Goal: Information Seeking & Learning: Learn about a topic

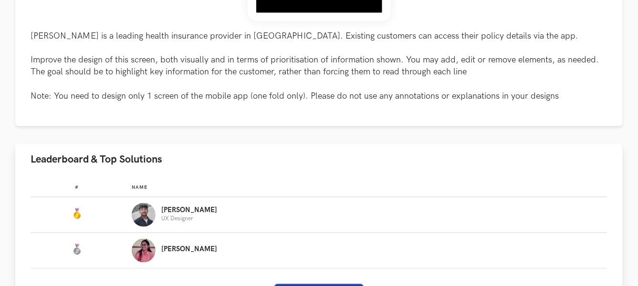
scroll to position [477, 0]
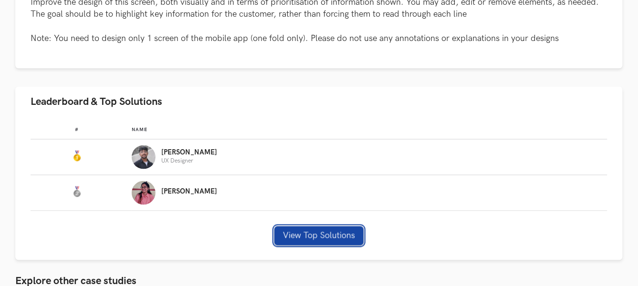
drag, startPoint x: 303, startPoint y: 232, endPoint x: 344, endPoint y: 222, distance: 41.8
click at [304, 232] on button "View Top Solutions" at bounding box center [318, 236] width 89 height 19
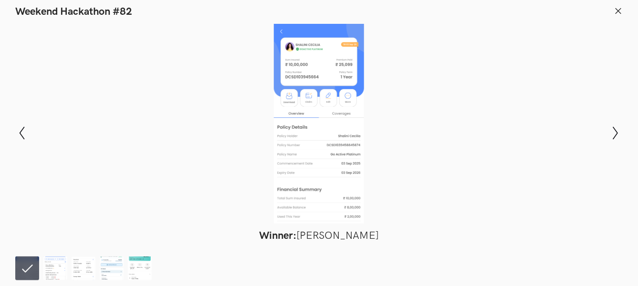
click at [615, 10] on icon at bounding box center [618, 11] width 9 height 9
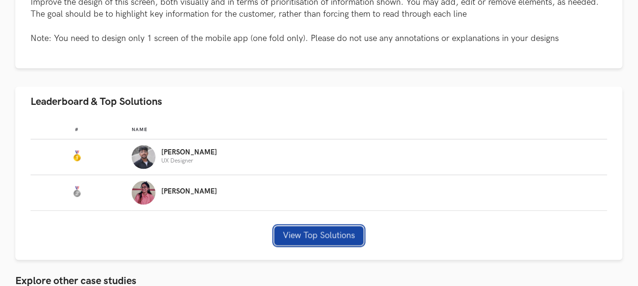
click at [288, 234] on button "View Top Solutions" at bounding box center [318, 236] width 89 height 19
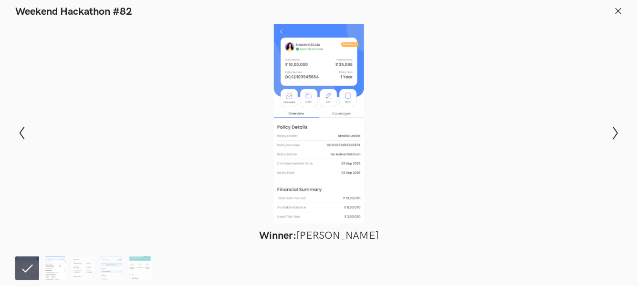
click at [54, 262] on img at bounding box center [55, 269] width 24 height 24
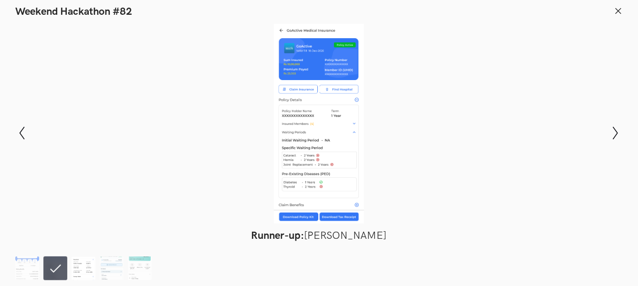
click at [78, 269] on img at bounding box center [84, 269] width 24 height 24
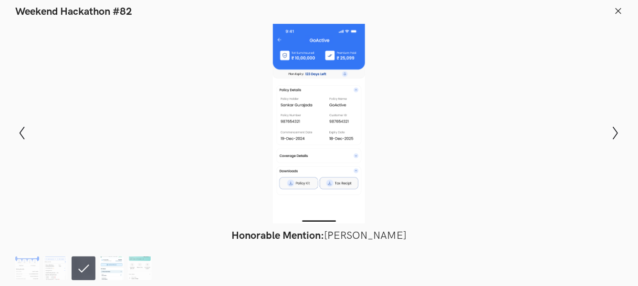
click at [107, 269] on img at bounding box center [112, 269] width 24 height 24
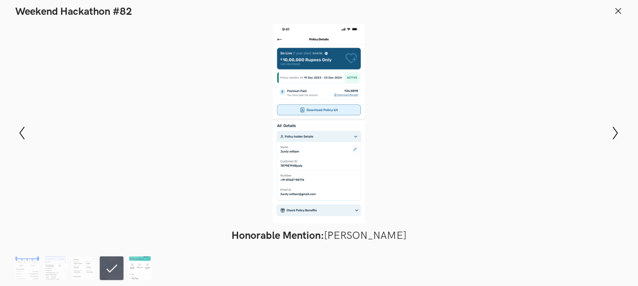
click at [138, 270] on img at bounding box center [140, 269] width 24 height 24
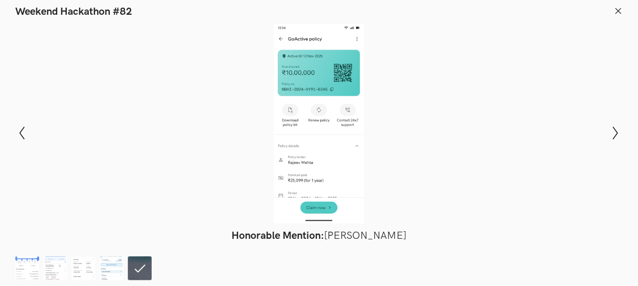
click at [616, 11] on icon at bounding box center [618, 11] width 9 height 9
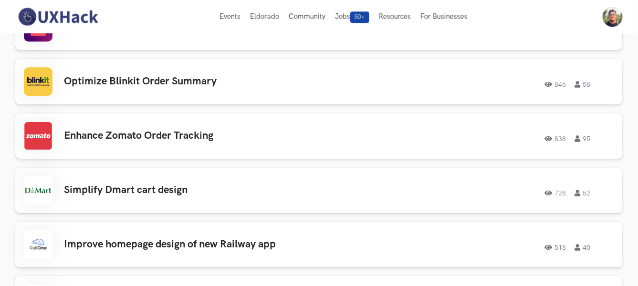
scroll to position [742, 0]
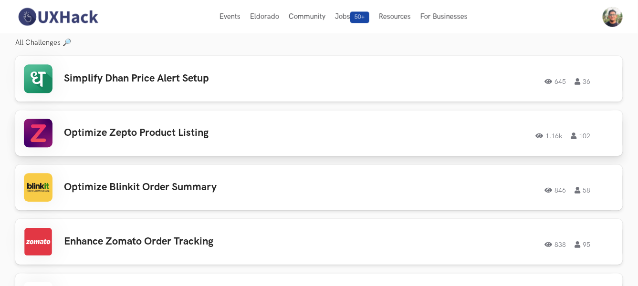
click at [239, 134] on h3 "Optimize Zepto Product Listing" at bounding box center [198, 133] width 269 height 12
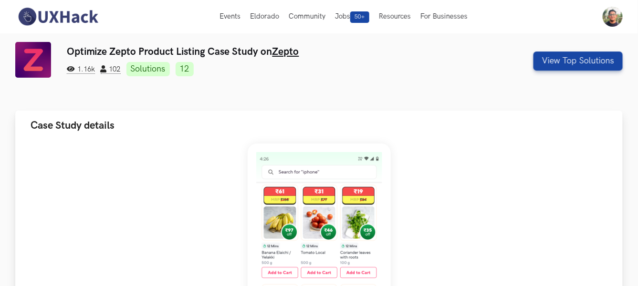
click at [470, 135] on button "Case Study details" at bounding box center [318, 126] width 607 height 30
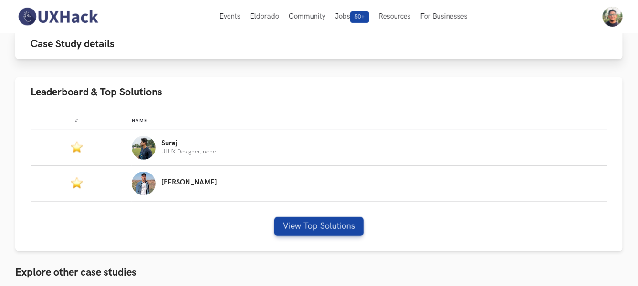
scroll to position [106, 0]
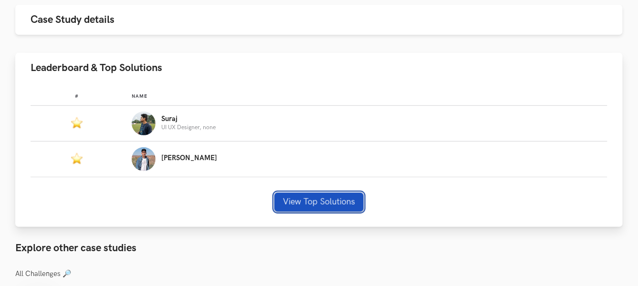
click at [323, 198] on button "View Top Solutions" at bounding box center [318, 202] width 89 height 19
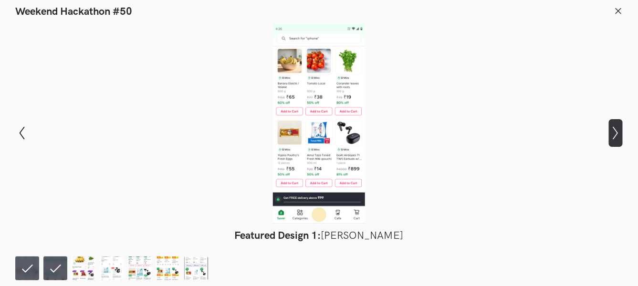
click at [609, 135] on icon "Show next slide" at bounding box center [616, 133] width 14 height 14
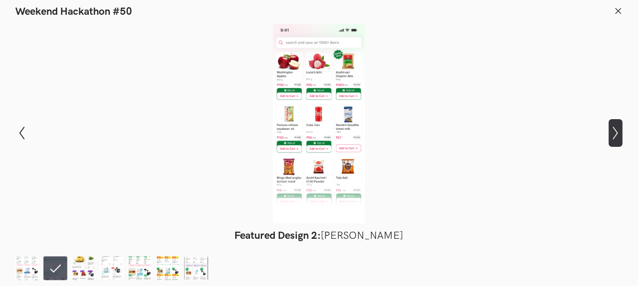
click at [611, 124] on button "Show next slide" at bounding box center [616, 133] width 14 height 28
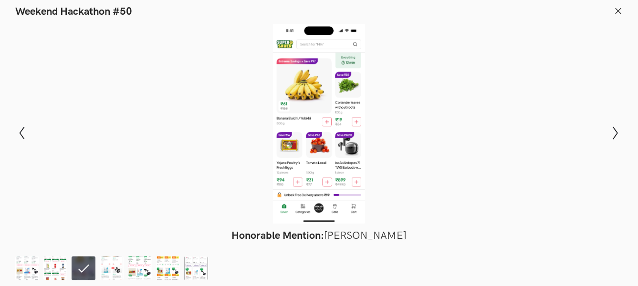
click at [624, 130] on div "Modal Gallery Slideshow Featured Design 1: Suraj Kumar Featured Design 2: ADARS…" at bounding box center [319, 133] width 638 height 230
click at [615, 134] on icon "Show next slide" at bounding box center [616, 133] width 14 height 14
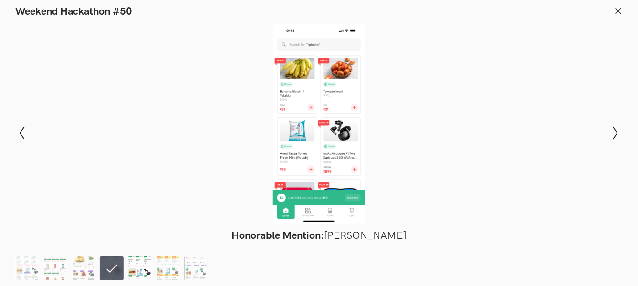
click at [133, 267] on img at bounding box center [140, 269] width 24 height 24
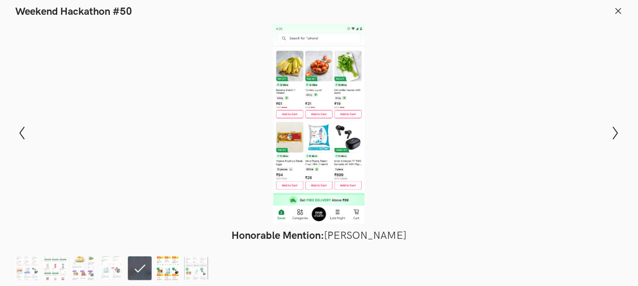
click at [160, 270] on img at bounding box center [168, 269] width 24 height 24
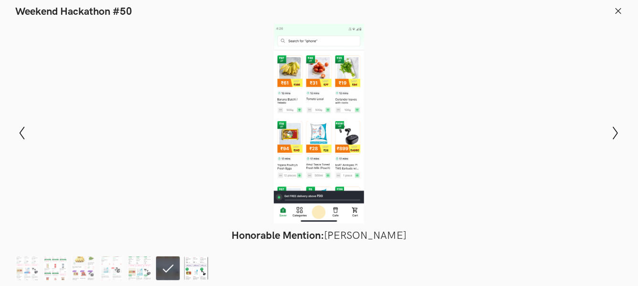
click at [196, 266] on img at bounding box center [196, 269] width 24 height 24
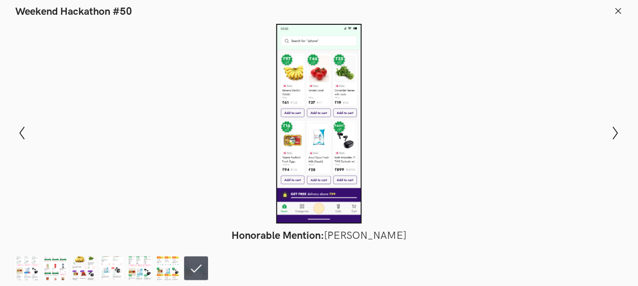
click at [620, 11] on icon at bounding box center [618, 11] width 9 height 9
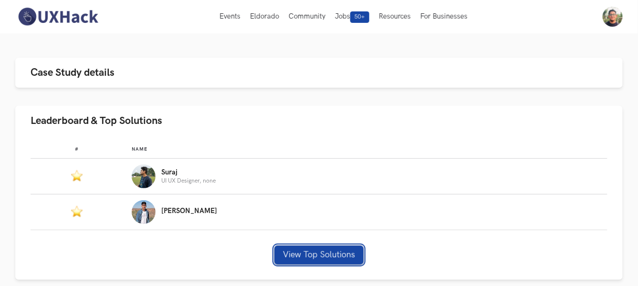
scroll to position [0, 0]
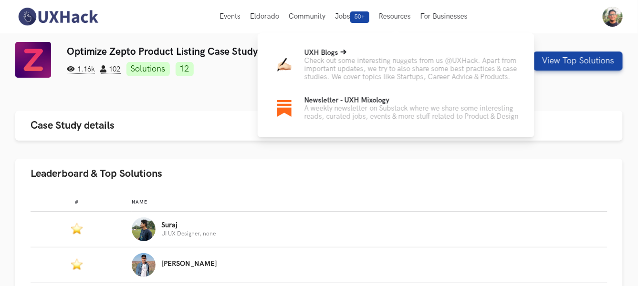
click at [367, 56] on p "UXH Blogs" at bounding box center [411, 53] width 215 height 8
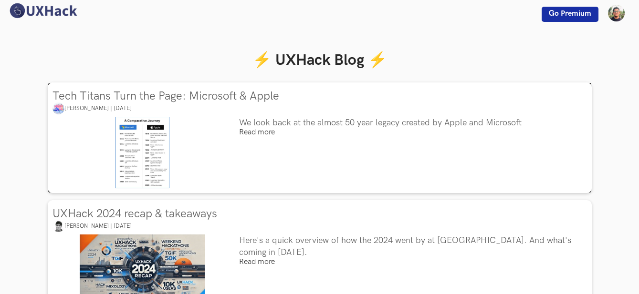
click at [160, 160] on img at bounding box center [142, 153] width 55 height 72
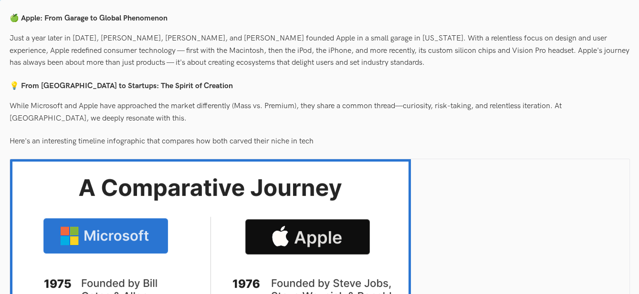
scroll to position [636, 0]
